Goal: Communication & Community: Answer question/provide support

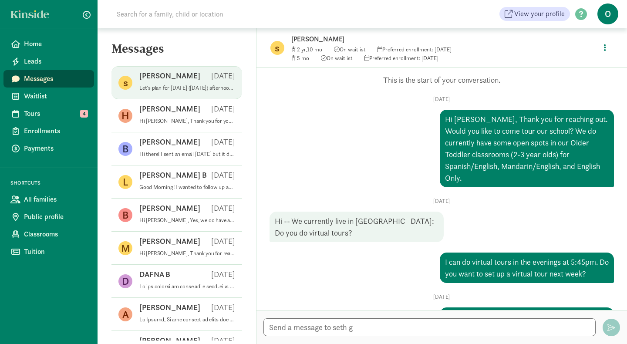
scroll to position [476, 0]
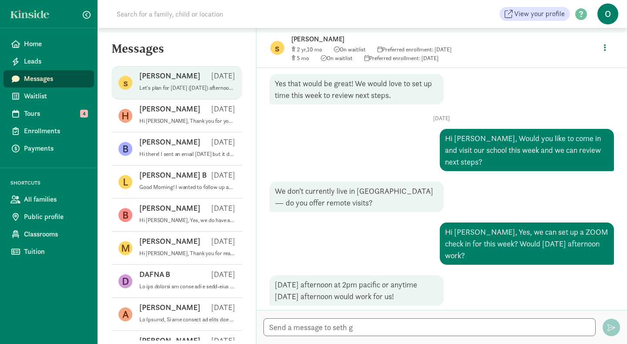
click at [185, 86] on p "Let's plan for [DATE] ([DATE]) afternoon at 2pm. I will send a ZOOM link to you…" at bounding box center [187, 88] width 96 height 7
click at [313, 328] on textarea at bounding box center [430, 327] width 332 height 18
type textarea "j"
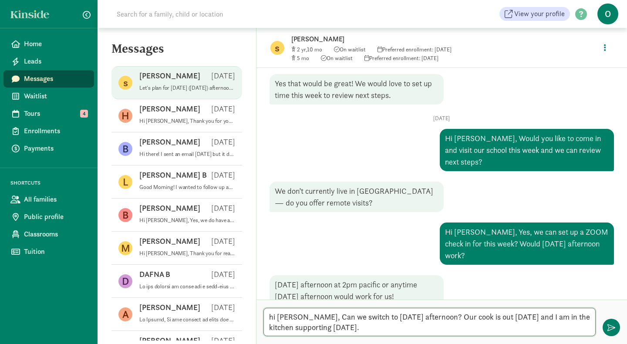
click at [296, 318] on textarea "hi Seth, Can we switch to tomorrow afternoon? Our cook is out today and I am in…" at bounding box center [430, 322] width 332 height 28
click at [274, 318] on textarea "hi Seth, Can we switch to tomorrow afternoon? Our cook is out today and I am in…" at bounding box center [430, 322] width 332 height 28
type textarea "Hi [PERSON_NAME], Can we switch to [DATE] afternoon? Our cook is out [DATE] and…"
click at [615, 325] on span "button" at bounding box center [612, 328] width 8 height 8
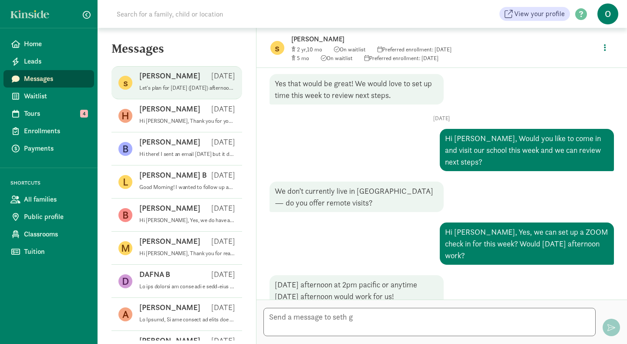
scroll to position [543, 0]
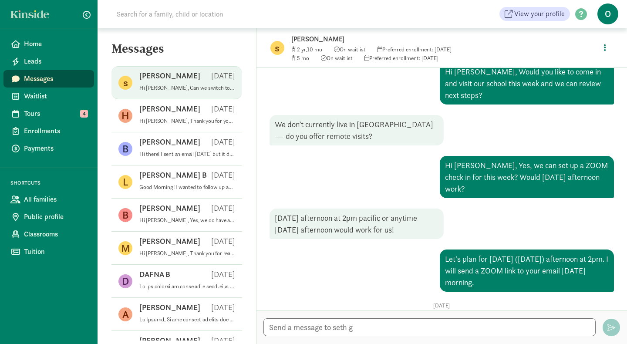
click at [319, 192] on div "Tue, Sep 09 Hi Seth, Would you like to come in and visit our school this week a…" at bounding box center [442, 170] width 345 height 244
click at [43, 88] on link "Waitlist" at bounding box center [48, 96] width 91 height 17
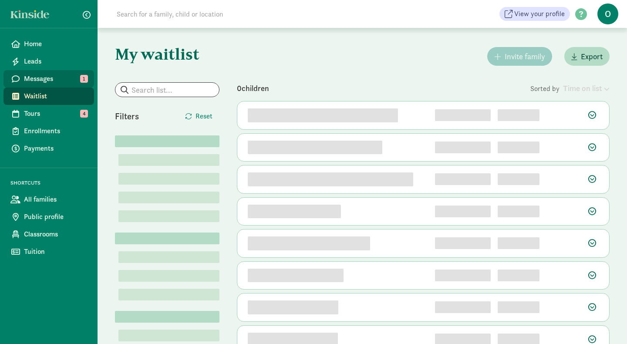
click at [81, 79] on span "1" at bounding box center [84, 79] width 8 height 8
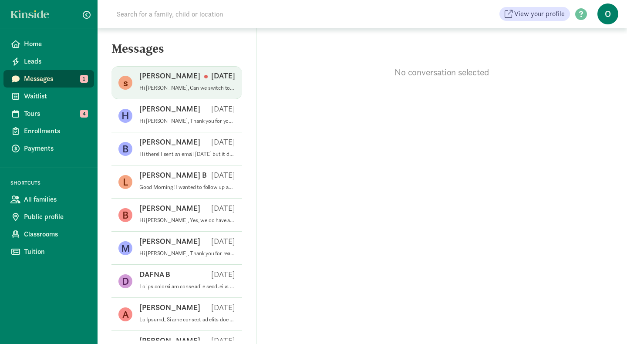
click at [184, 90] on p "Hi [PERSON_NAME], Can we switch to [DATE] afternoon? Our cook is out [DATE] and…" at bounding box center [187, 88] width 96 height 7
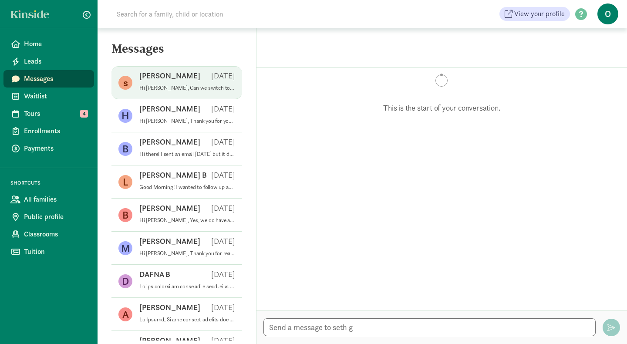
scroll to position [572, 0]
